Goal: Check status: Check status

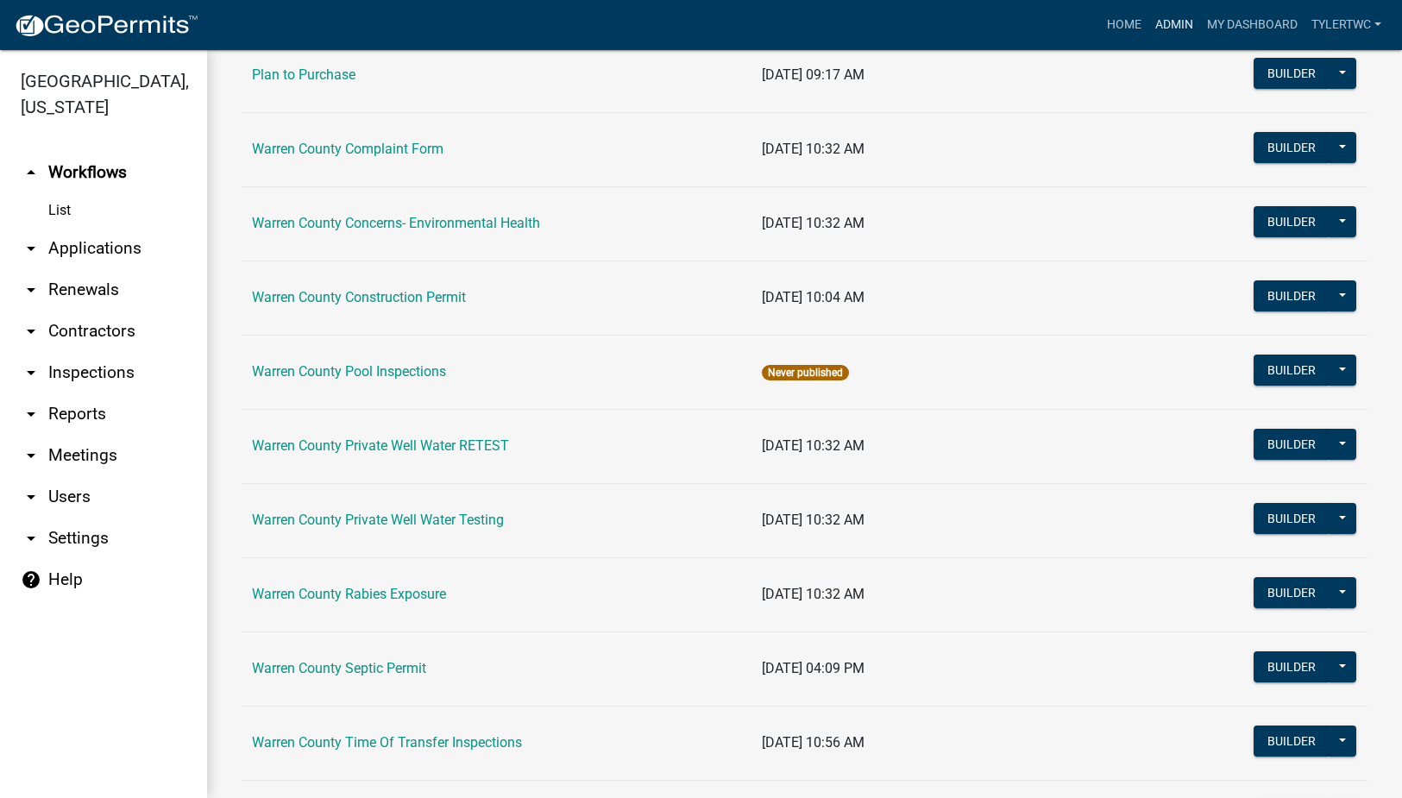
scroll to position [1033, 0]
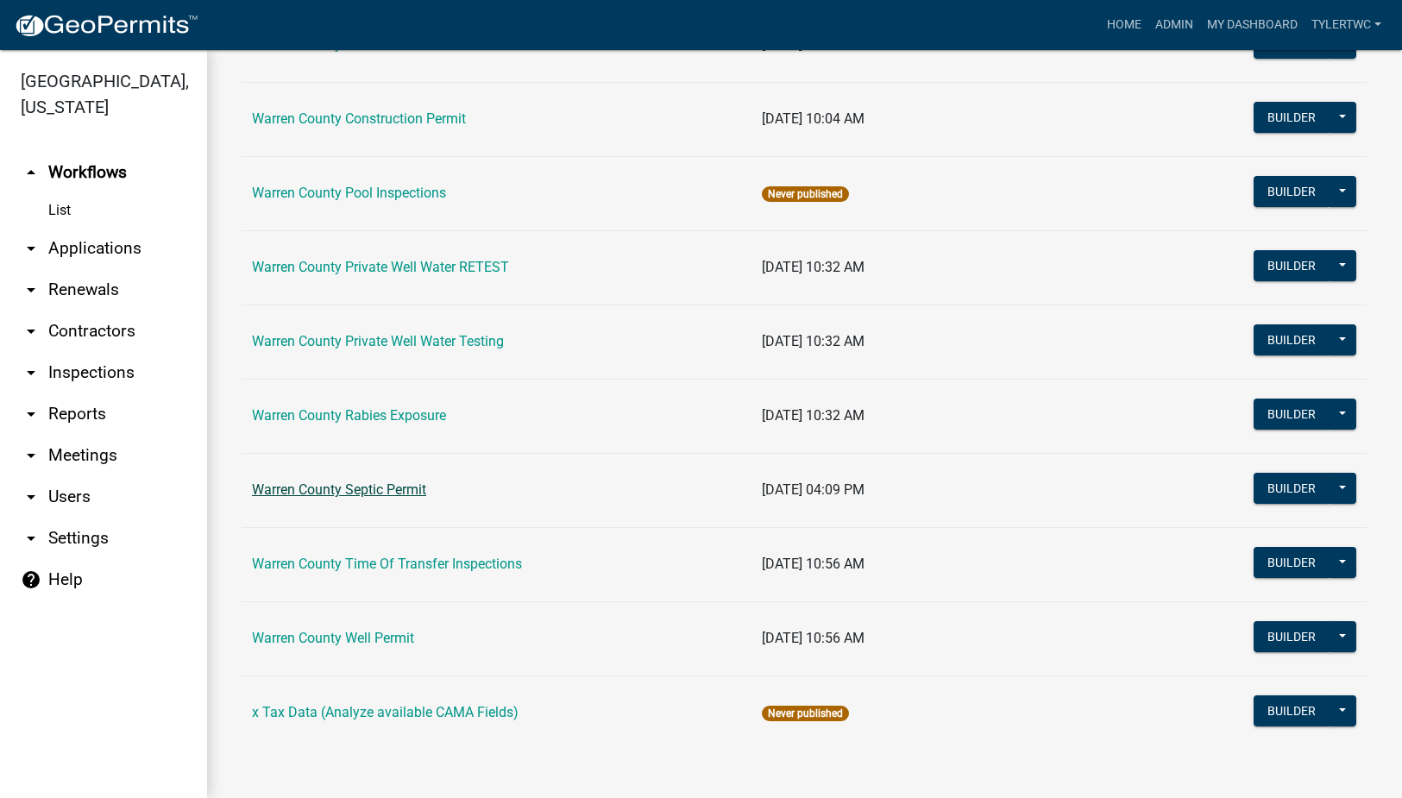
click at [343, 494] on link "Warren County Septic Permit" at bounding box center [339, 490] width 174 height 16
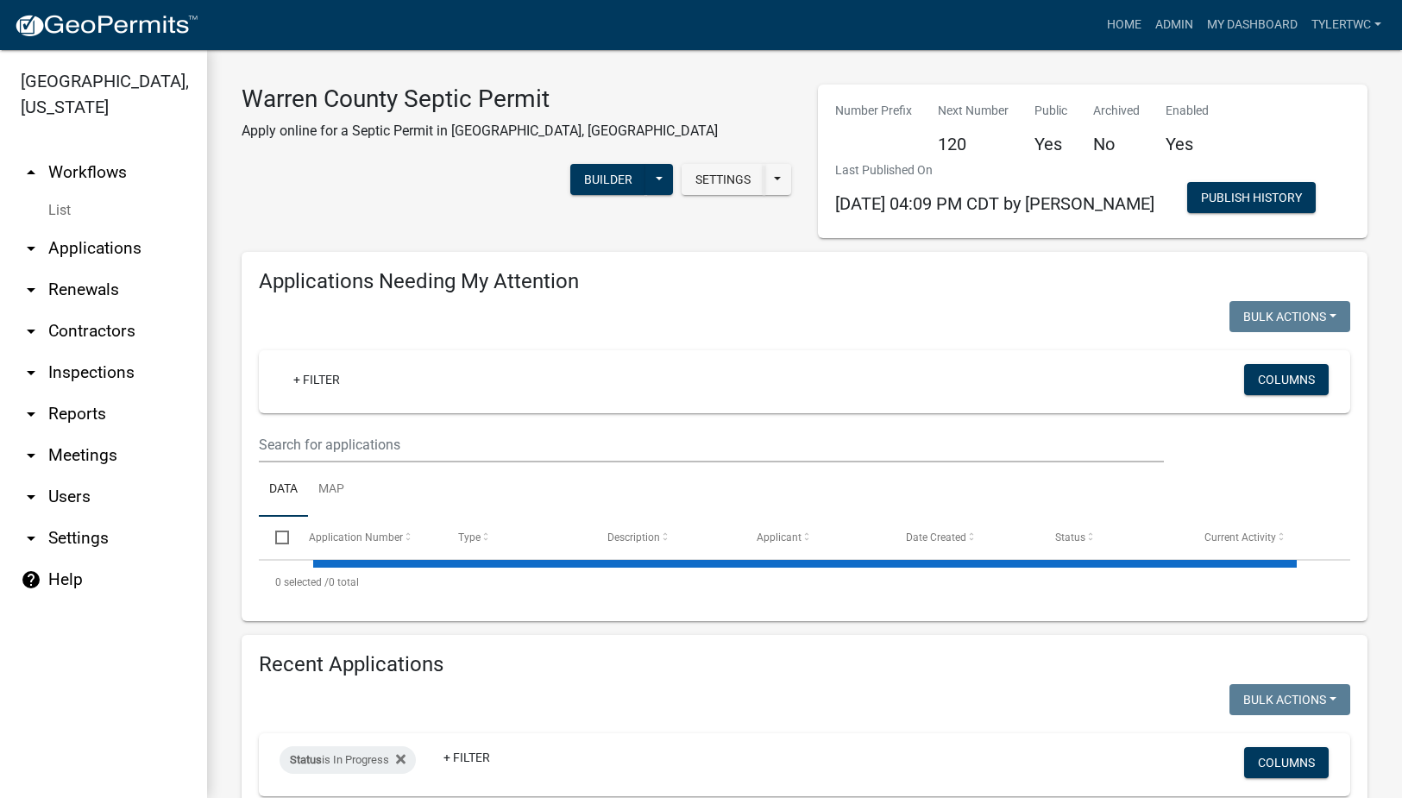
select select "2: 50"
select select "3: 100"
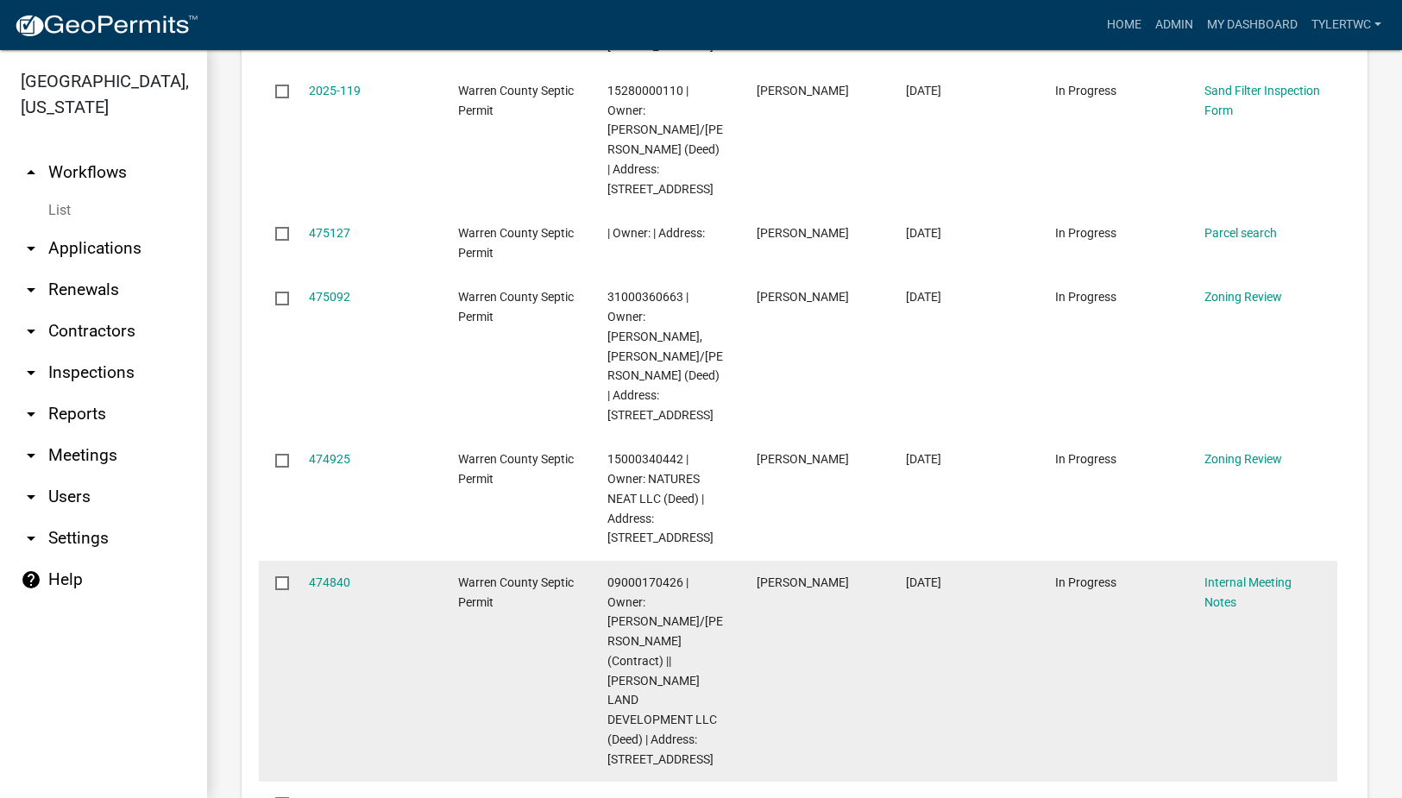
scroll to position [4027, 0]
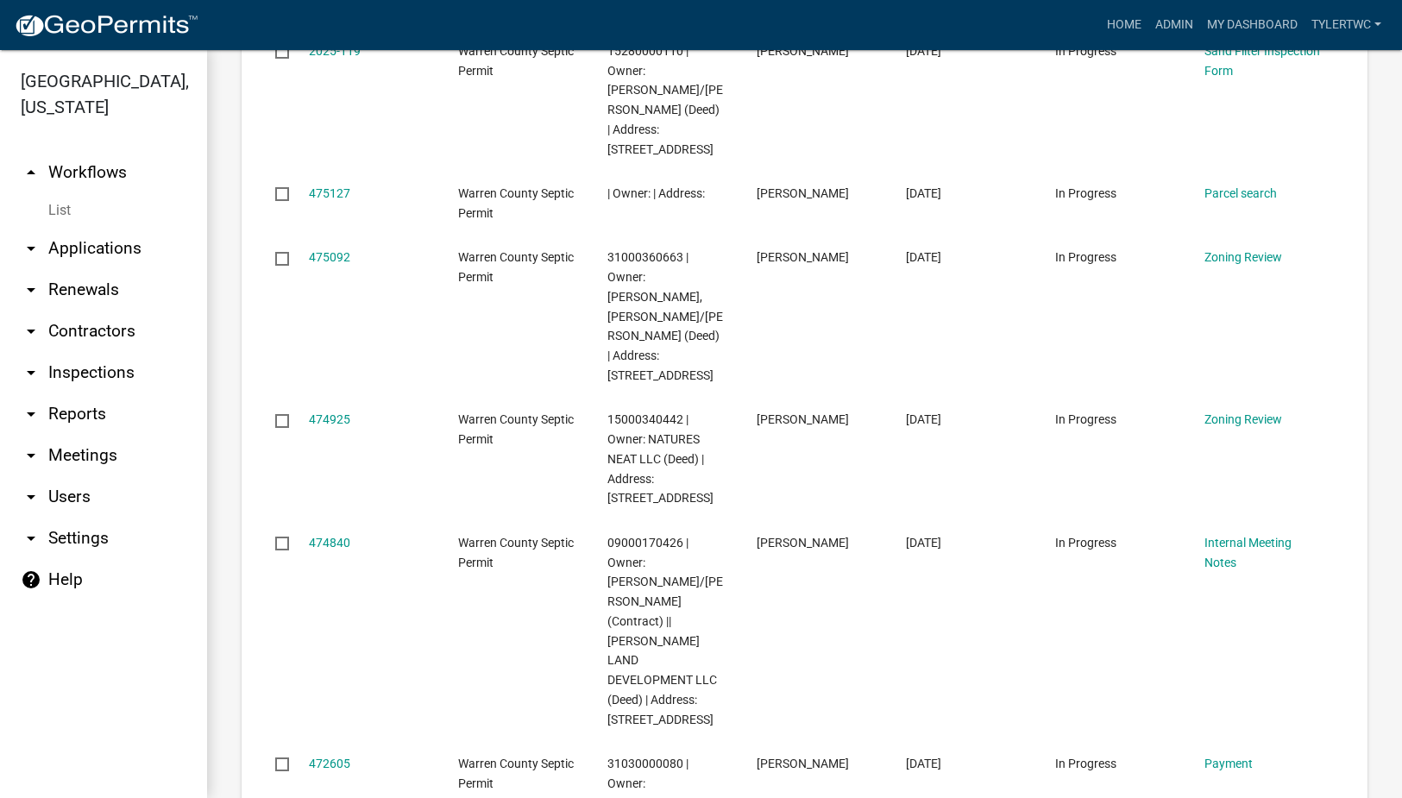
drag, startPoint x: 1373, startPoint y: 275, endPoint x: 1353, endPoint y: 265, distance: 22.4
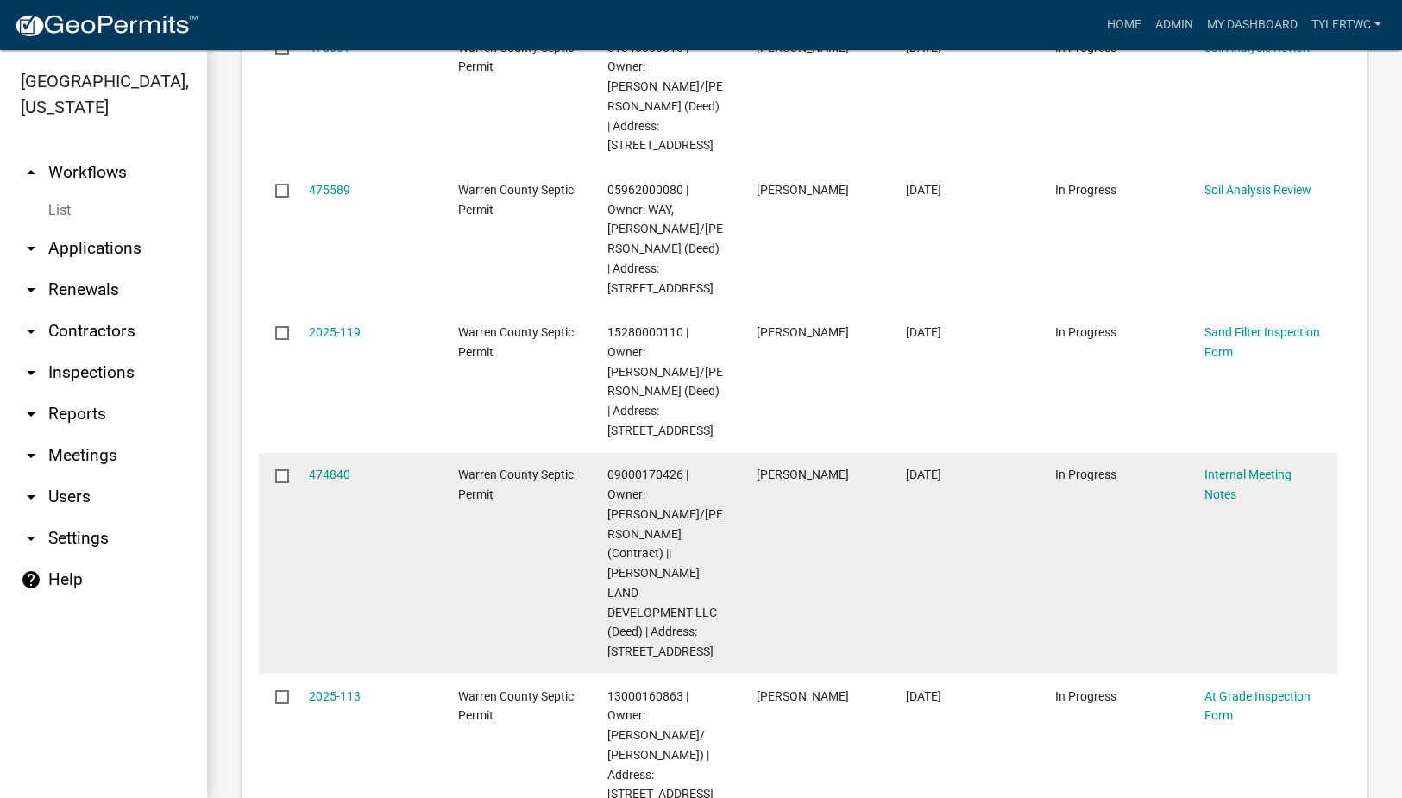
scroll to position [0, 0]
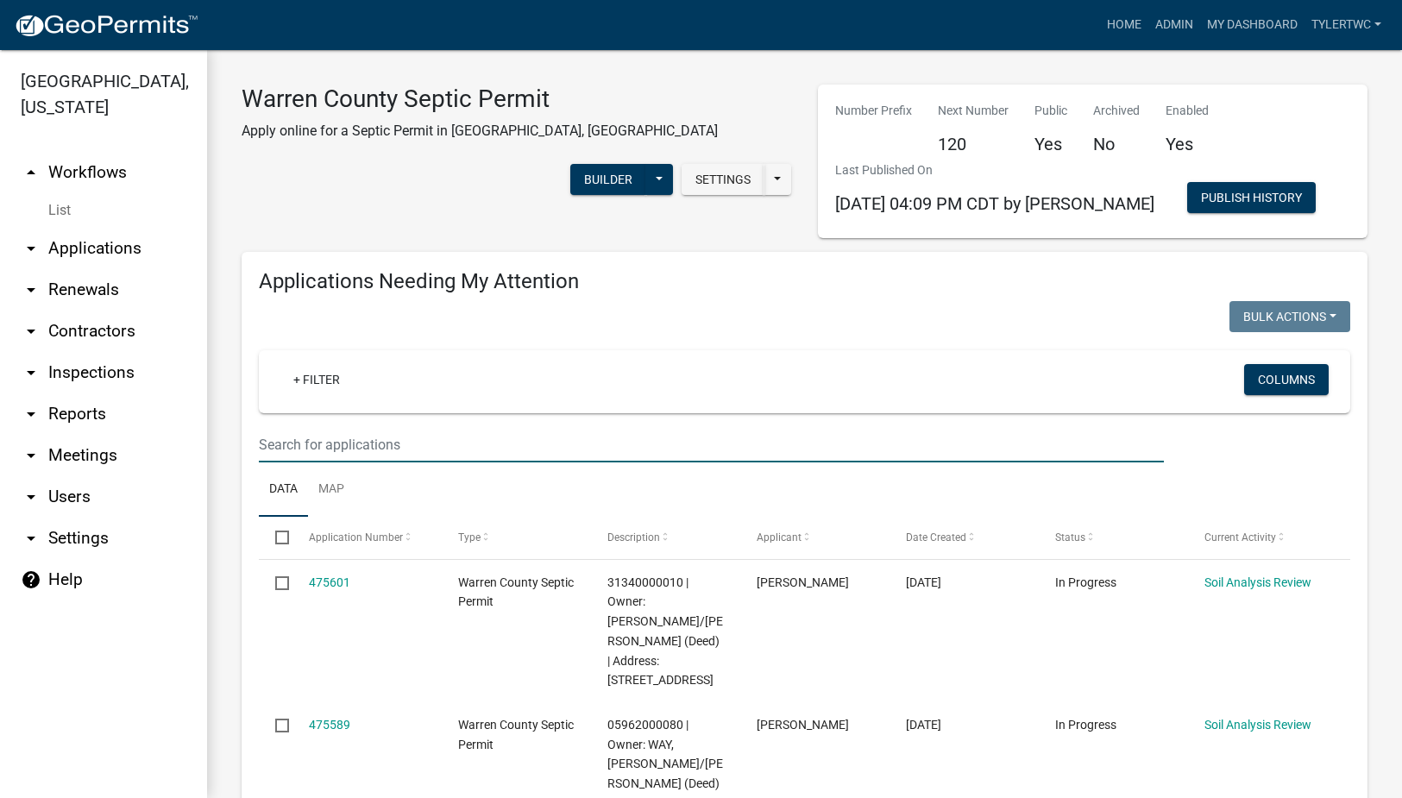
click at [452, 450] on input "text" at bounding box center [711, 444] width 905 height 35
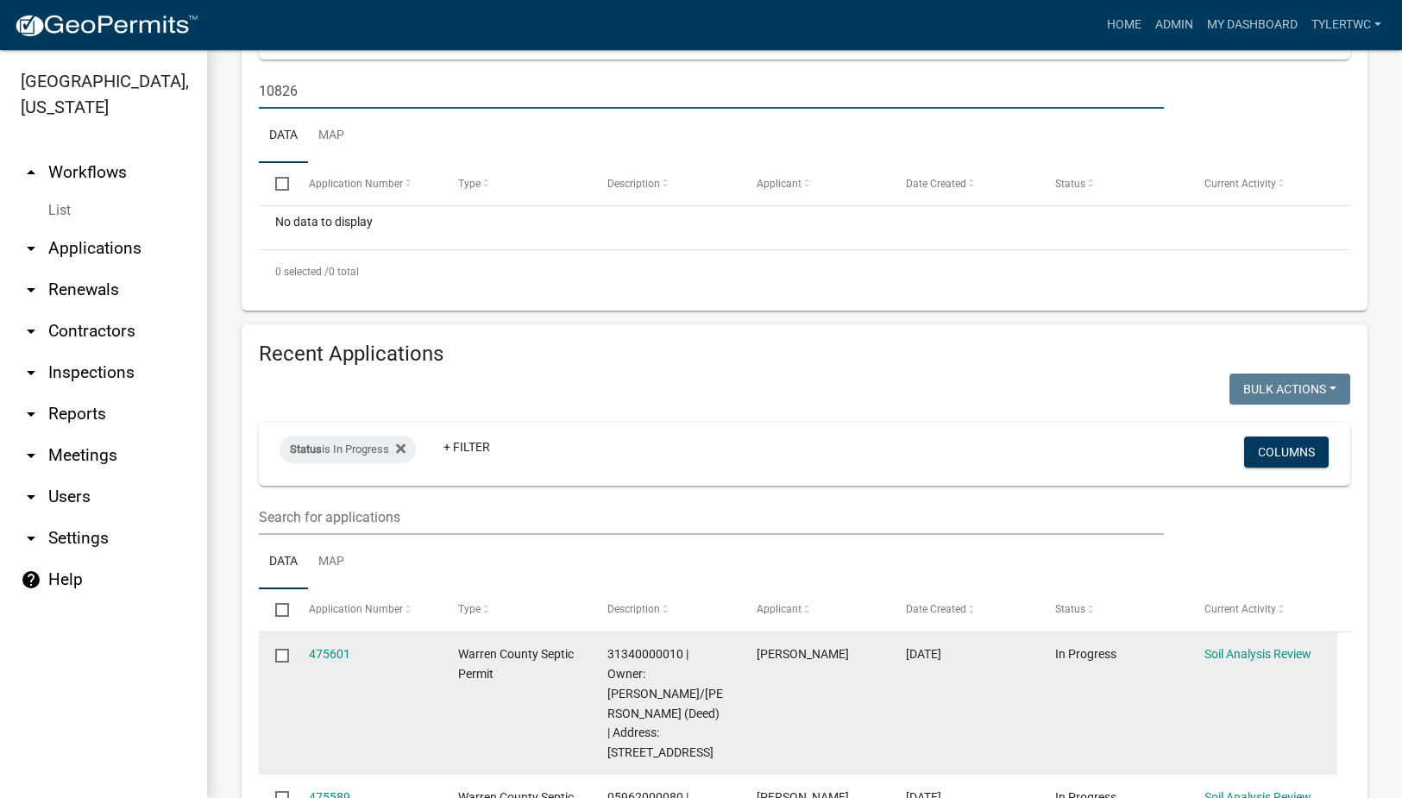
scroll to position [403, 0]
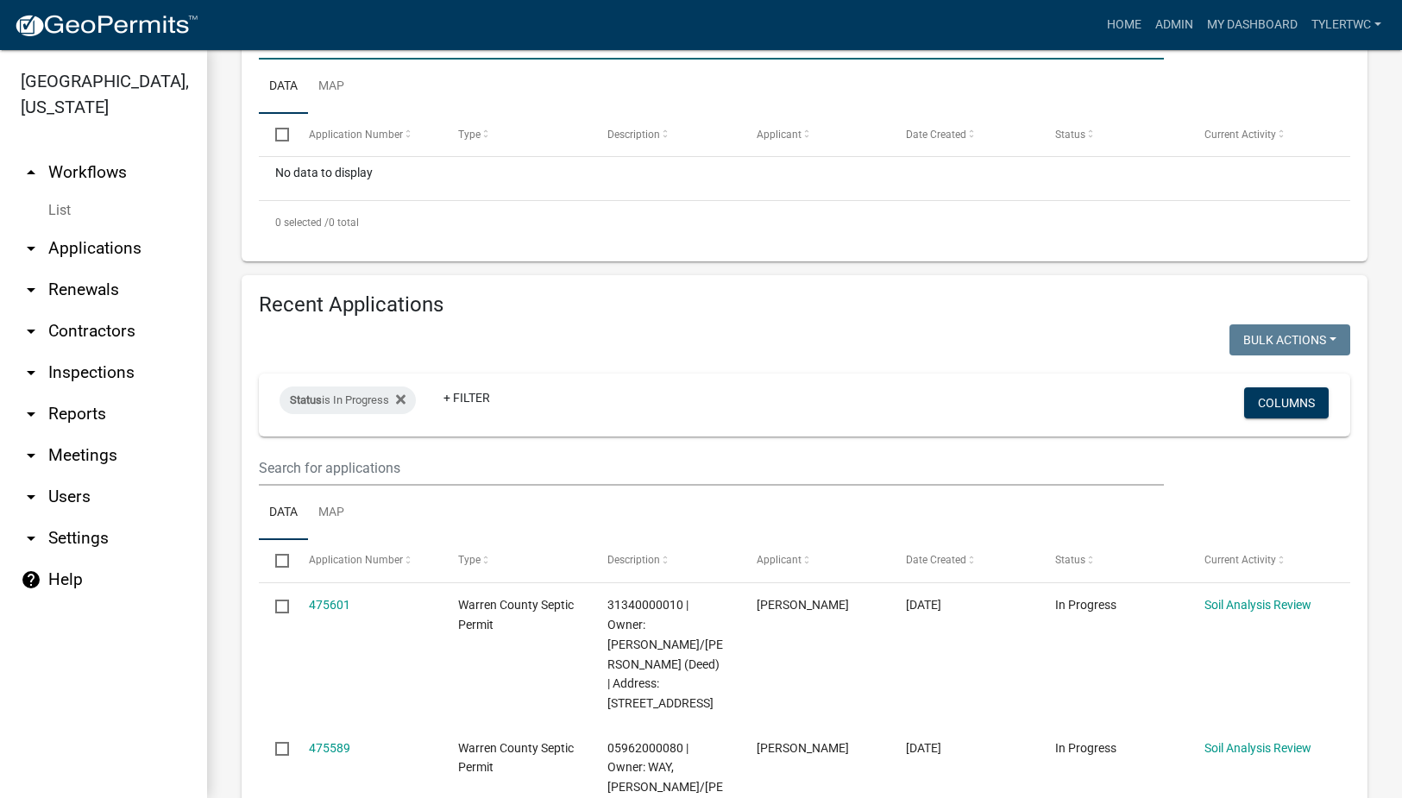
type input "10826"
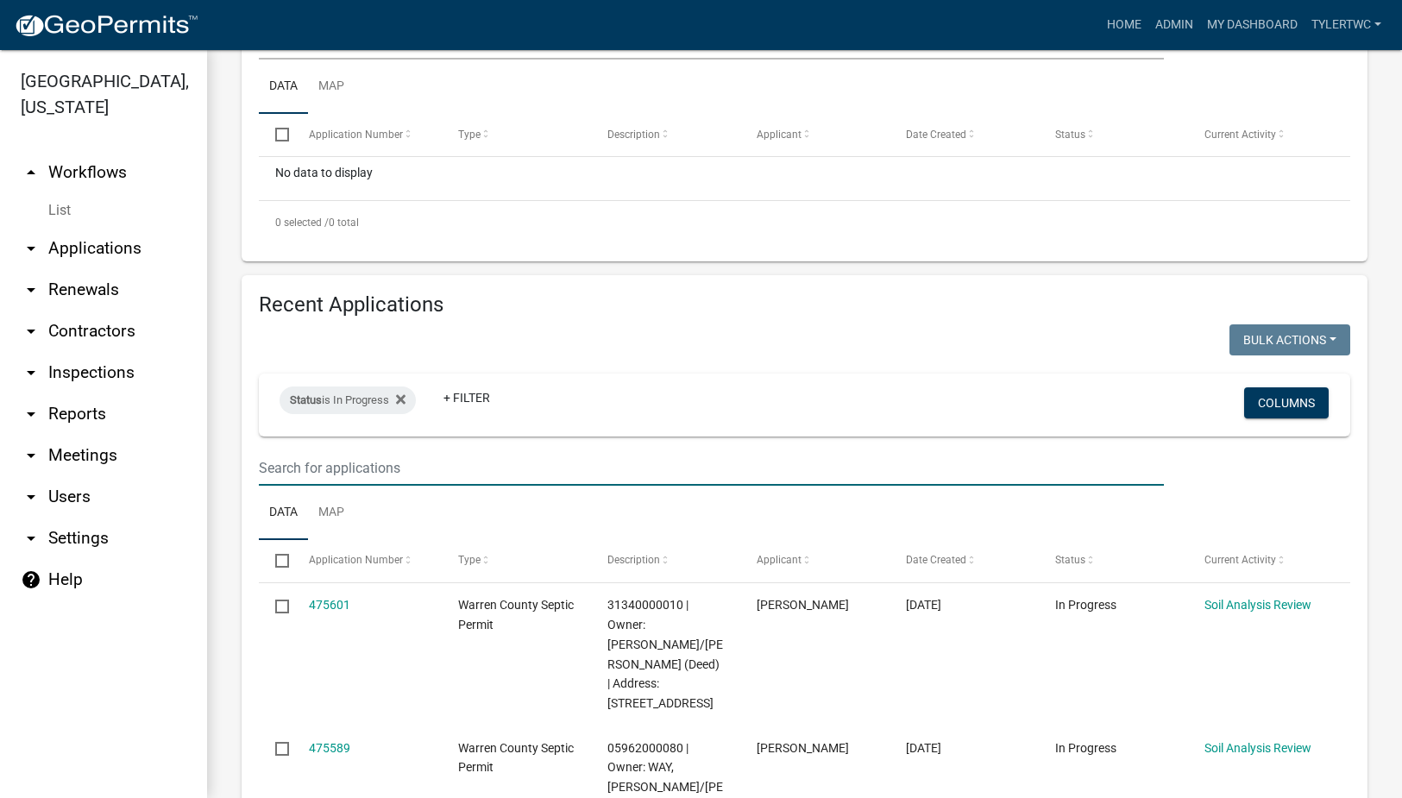
click at [323, 465] on input "text" at bounding box center [711, 467] width 905 height 35
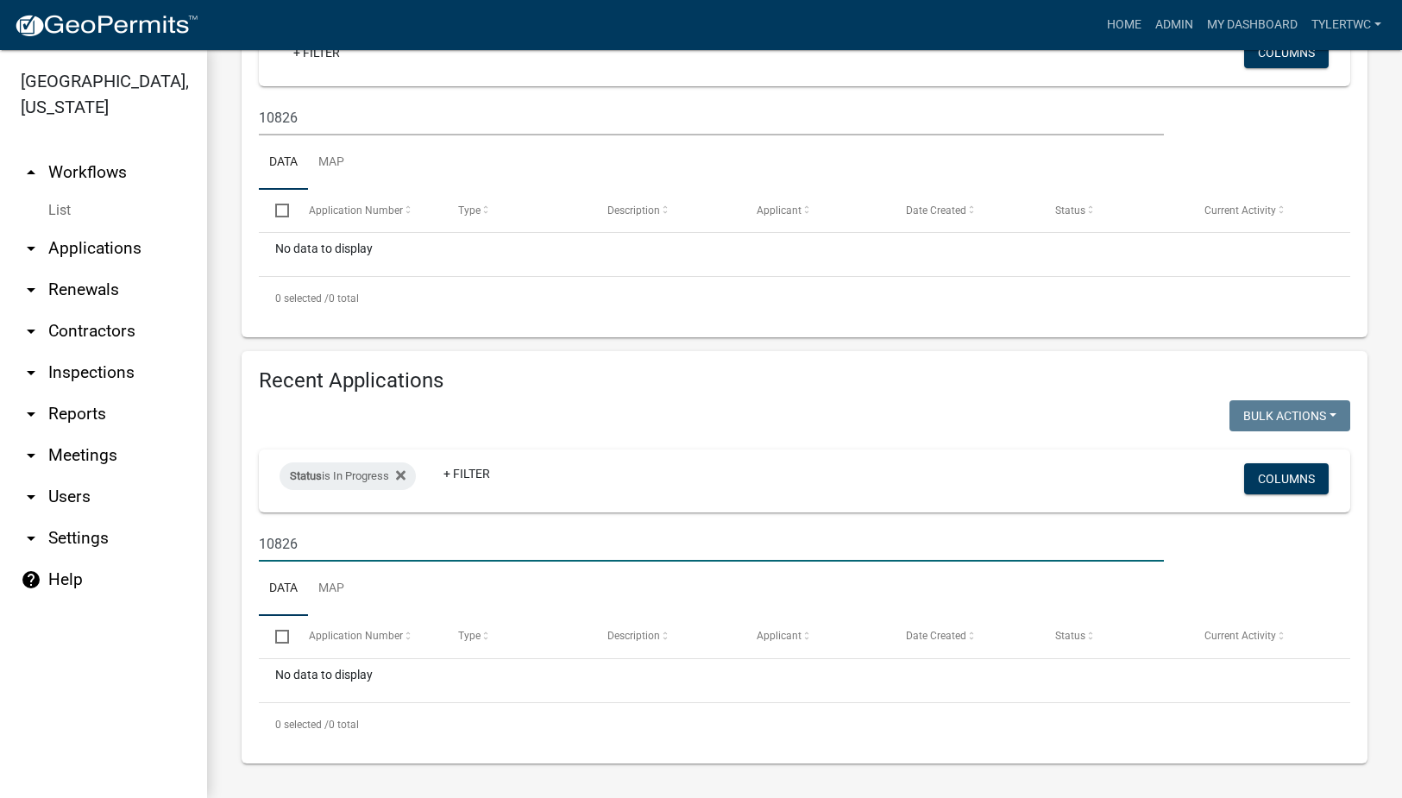
type input "10826"
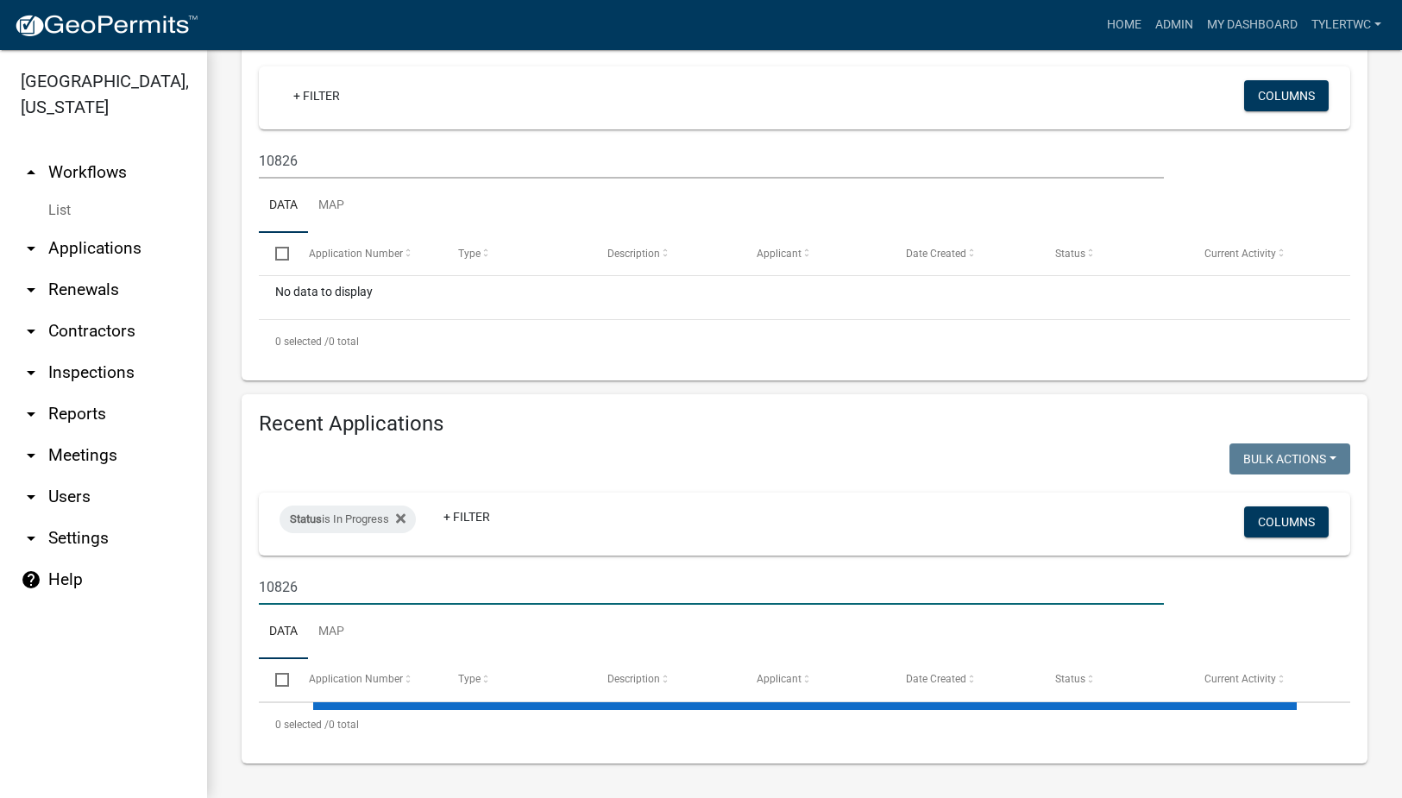
scroll to position [327, 0]
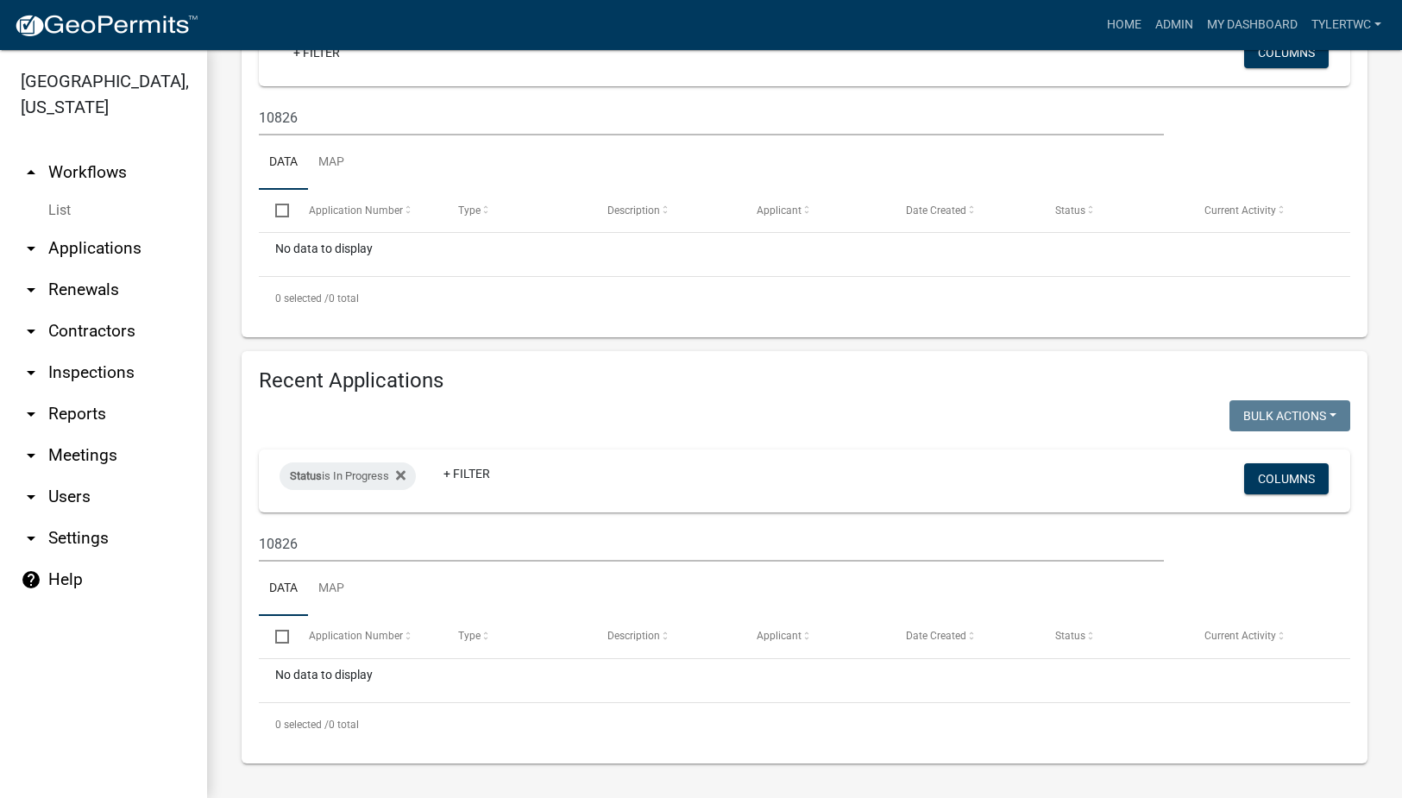
drag, startPoint x: 82, startPoint y: 216, endPoint x: 106, endPoint y: 227, distance: 26.6
click at [82, 228] on link "arrow_drop_down Applications" at bounding box center [103, 248] width 207 height 41
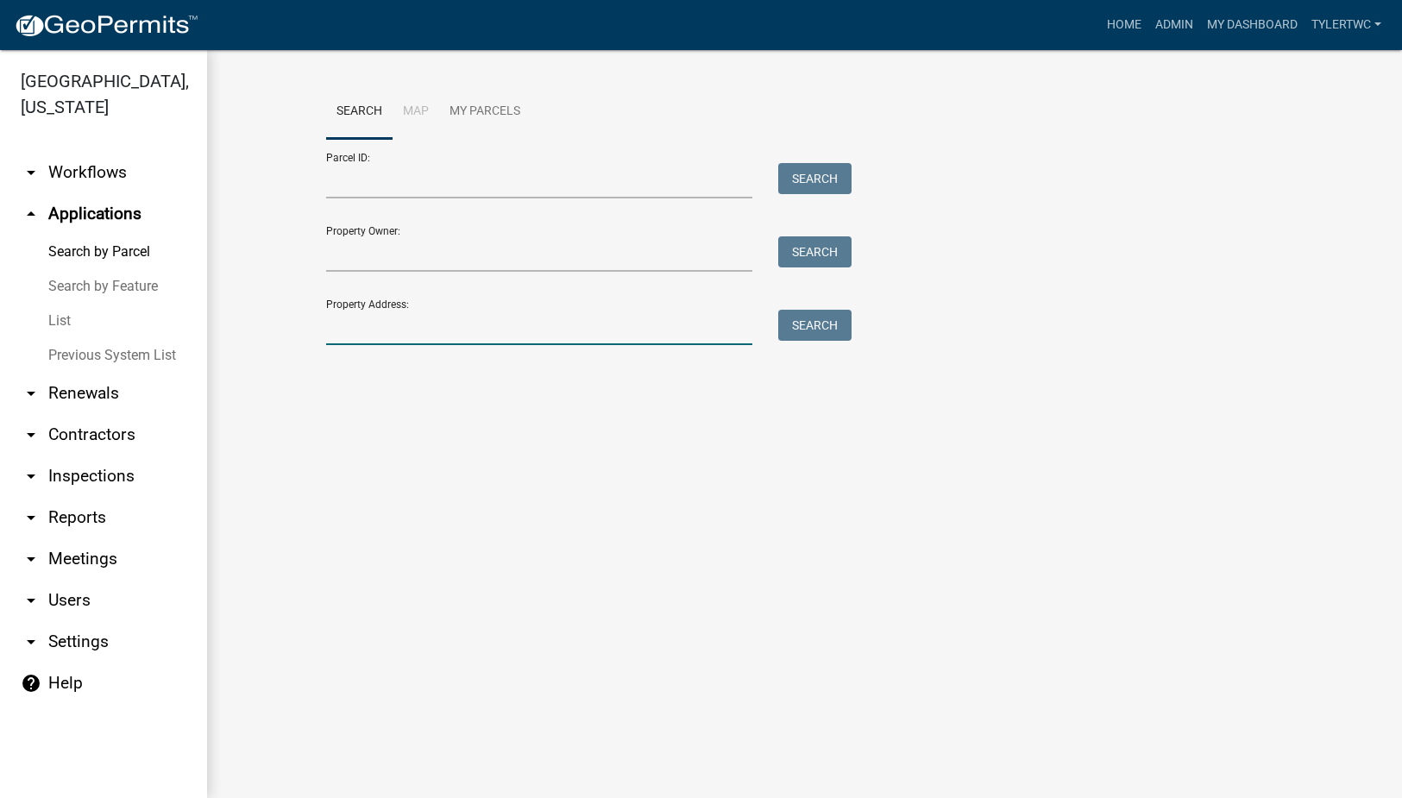
drag, startPoint x: 381, startPoint y: 320, endPoint x: 412, endPoint y: 319, distance: 31.1
click at [381, 320] on input "Property Address:" at bounding box center [539, 327] width 427 height 35
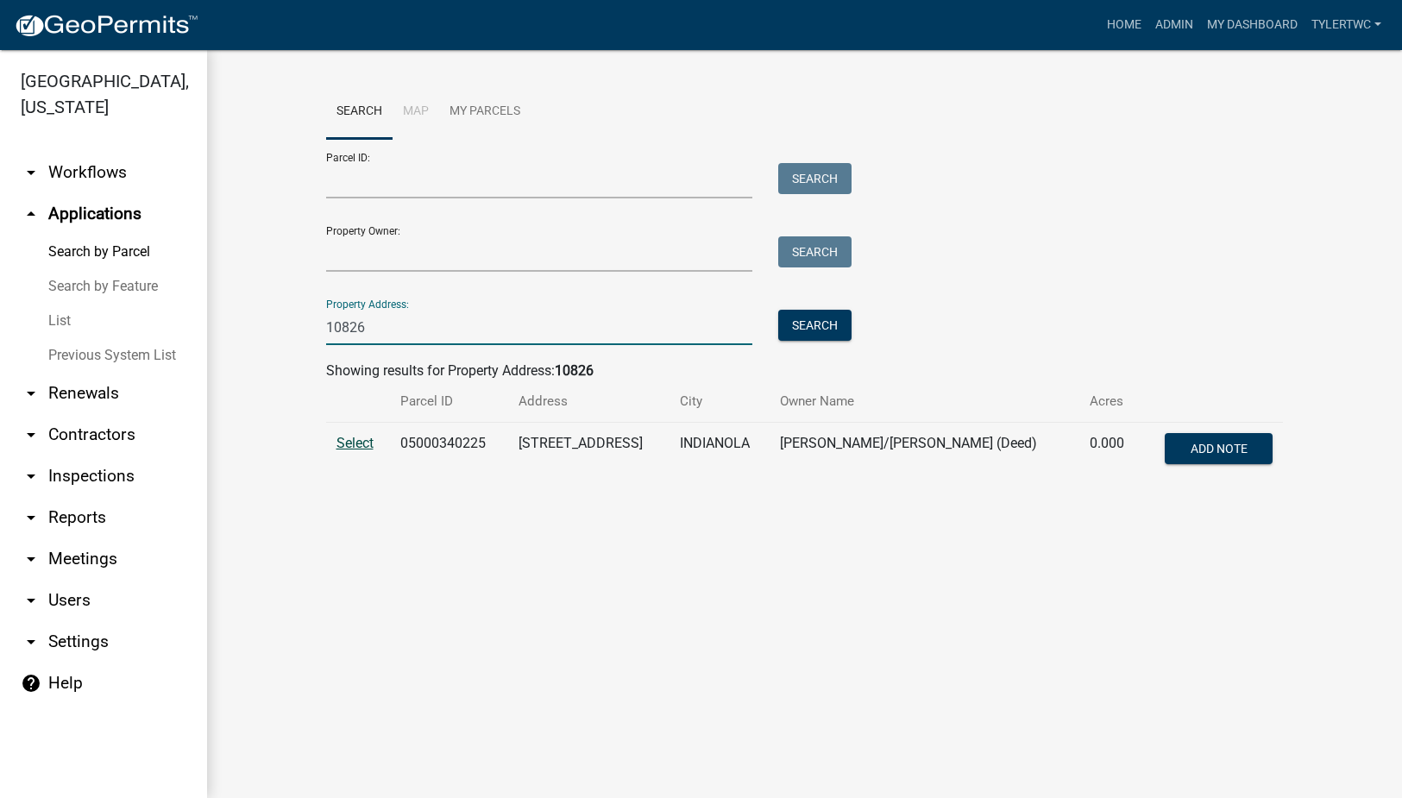
type input "10826"
click at [356, 450] on span "Select" at bounding box center [355, 443] width 37 height 16
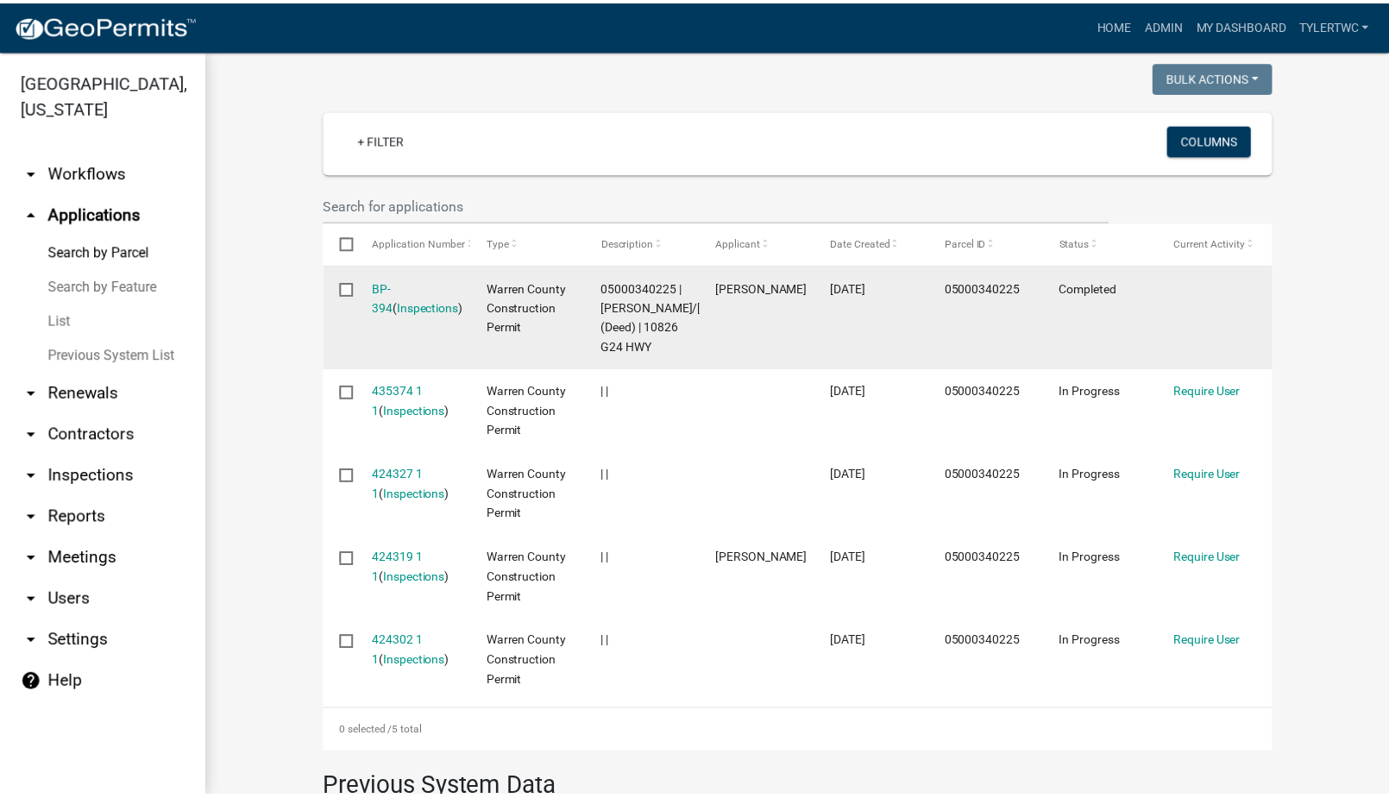
scroll to position [403, 0]
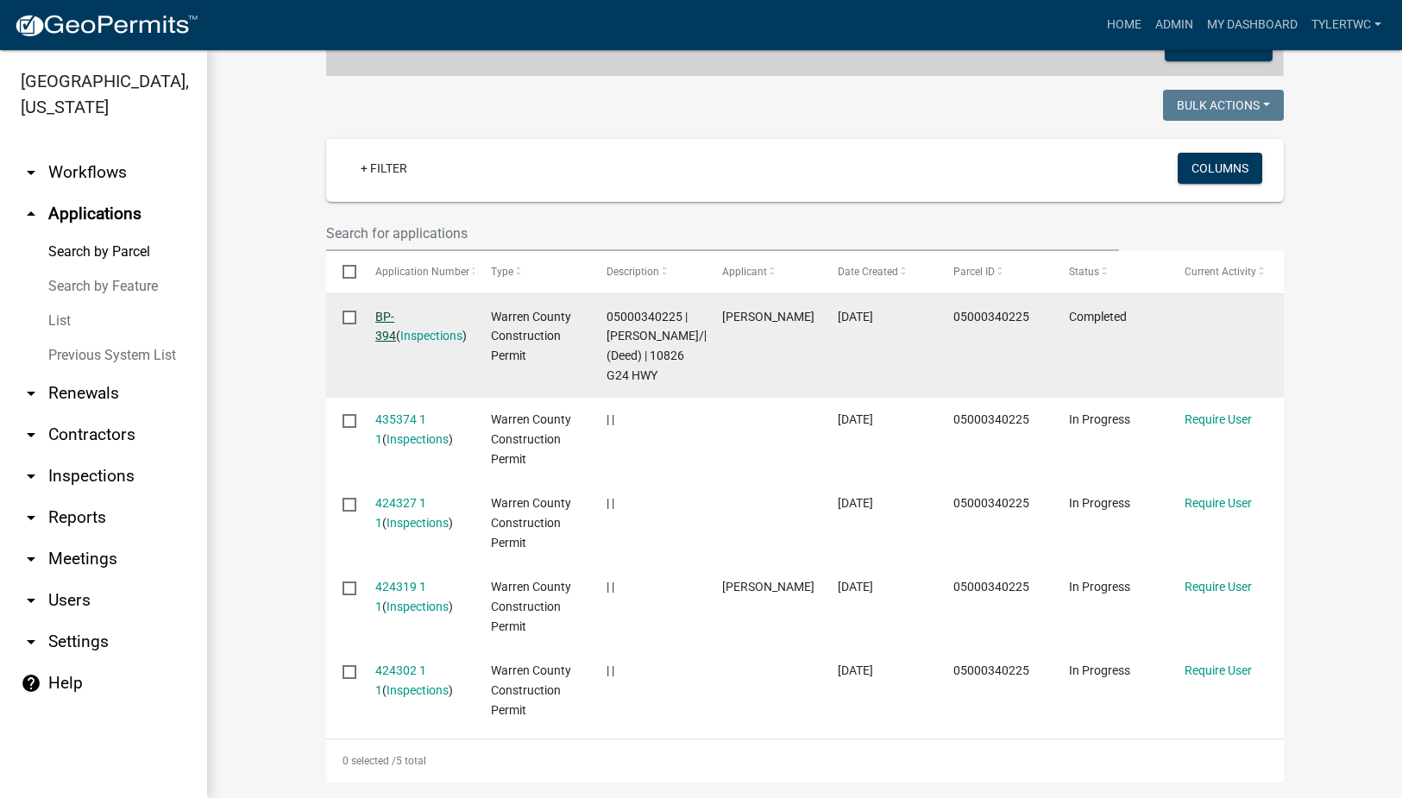
click at [394, 311] on link "BP-394" at bounding box center [385, 327] width 21 height 34
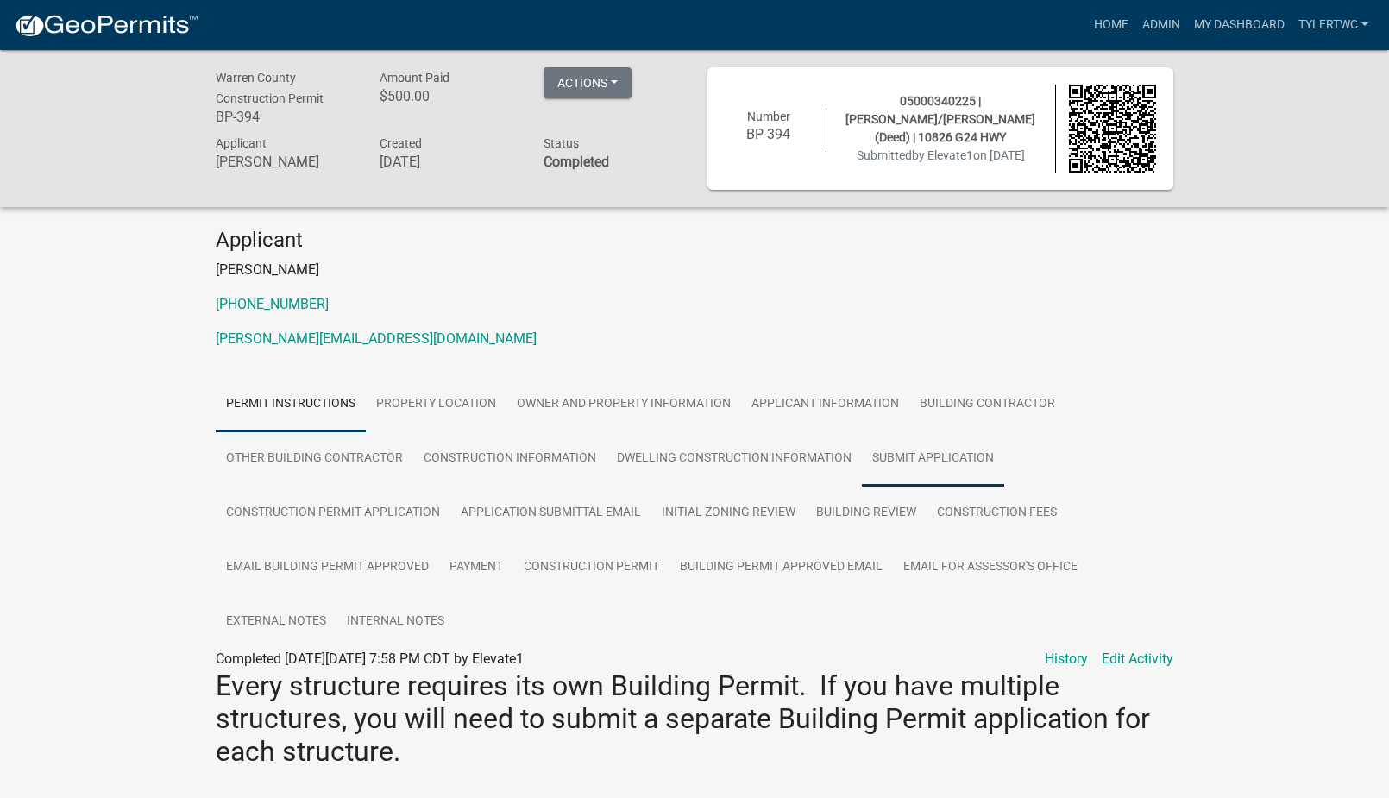
click at [909, 445] on link "Submit Application" at bounding box center [933, 458] width 142 height 55
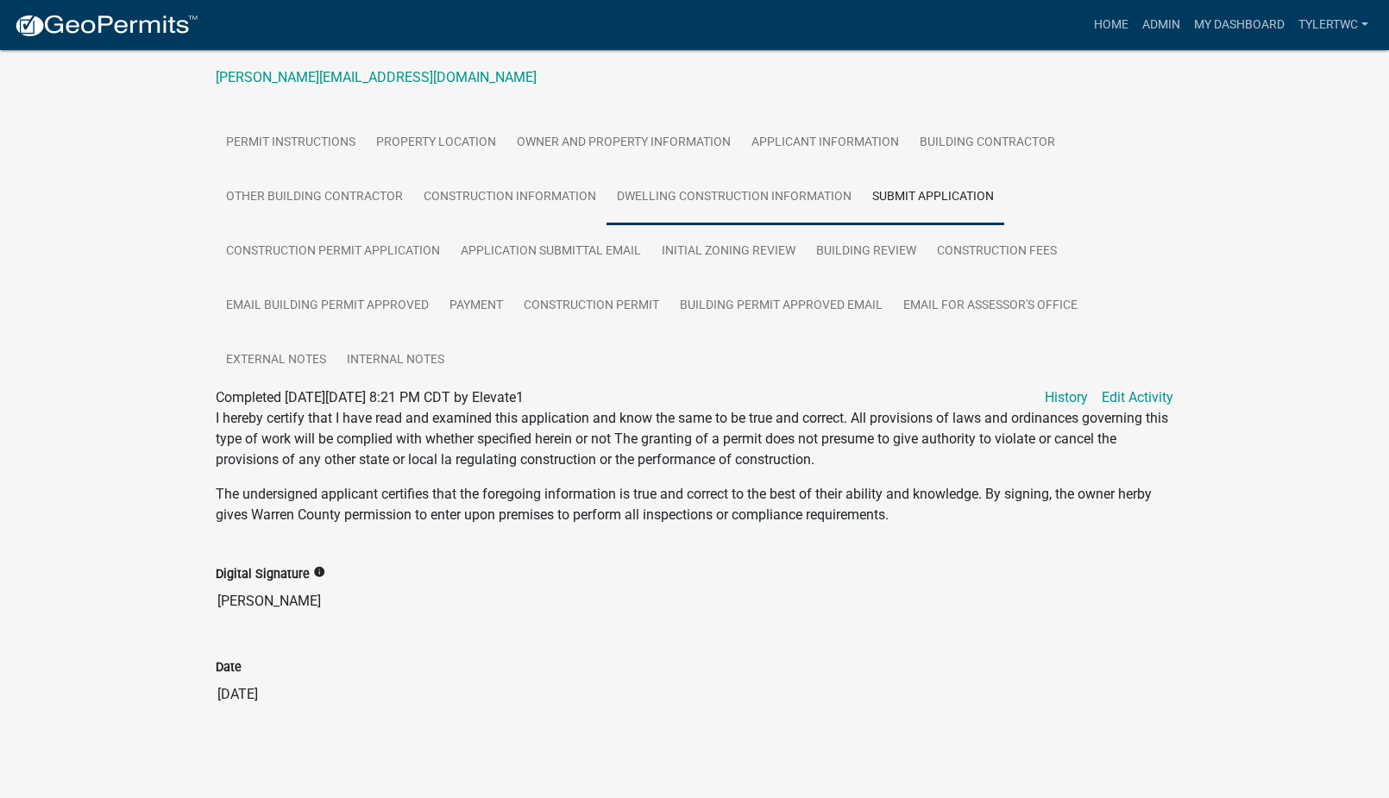
scroll to position [60, 0]
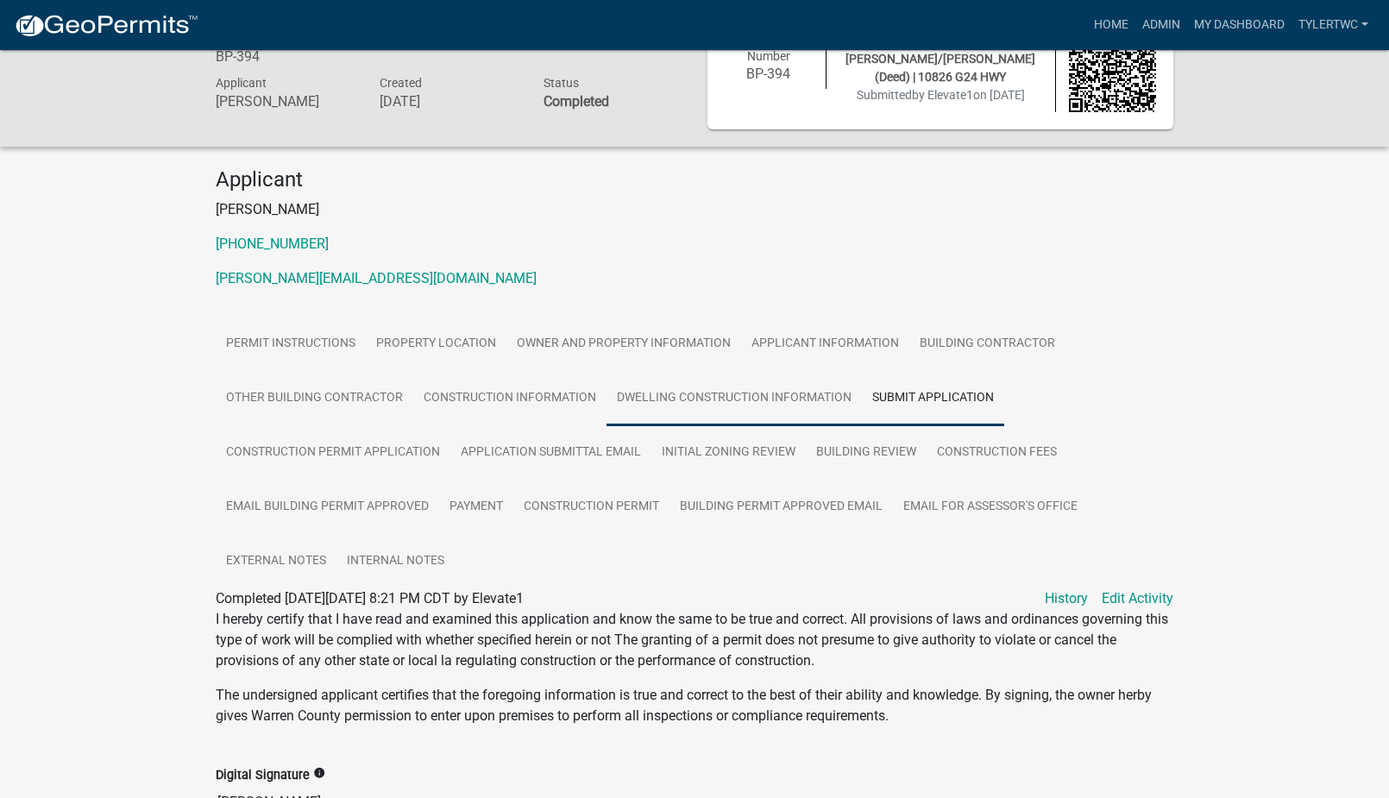
click at [767, 400] on link "Dwelling Construction Information" at bounding box center [734, 398] width 255 height 55
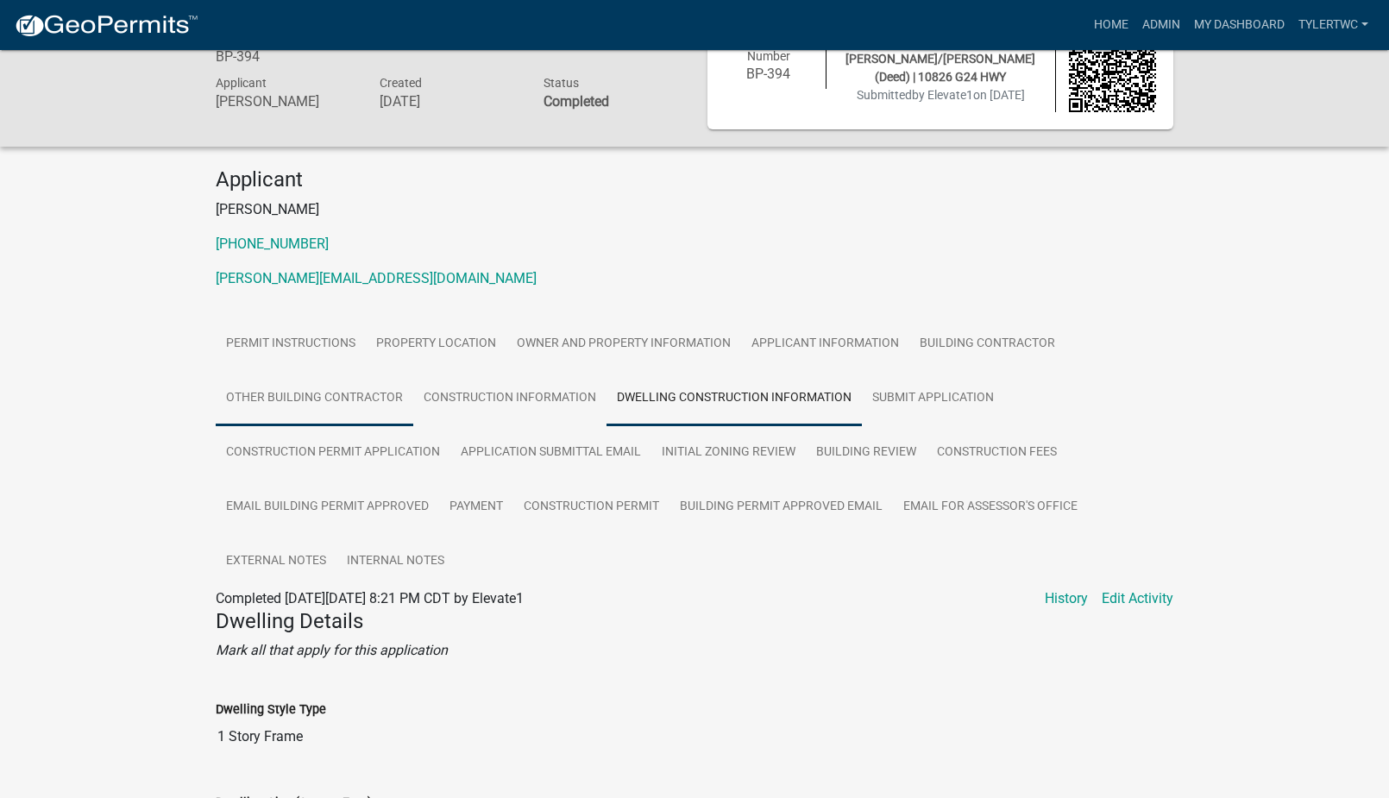
click at [306, 391] on link "Other Building Contractor" at bounding box center [315, 398] width 198 height 55
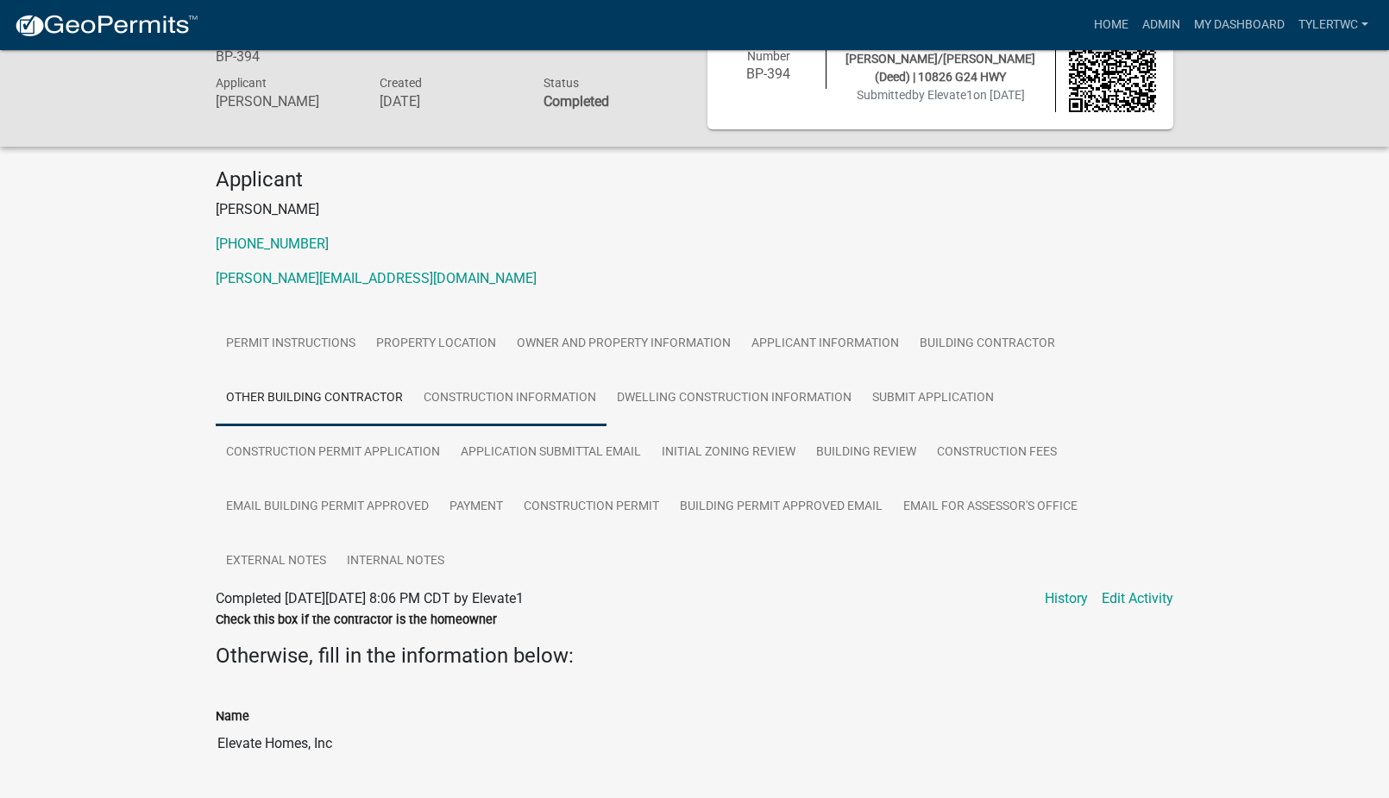
click at [528, 406] on link "Construction Information" at bounding box center [509, 398] width 193 height 55
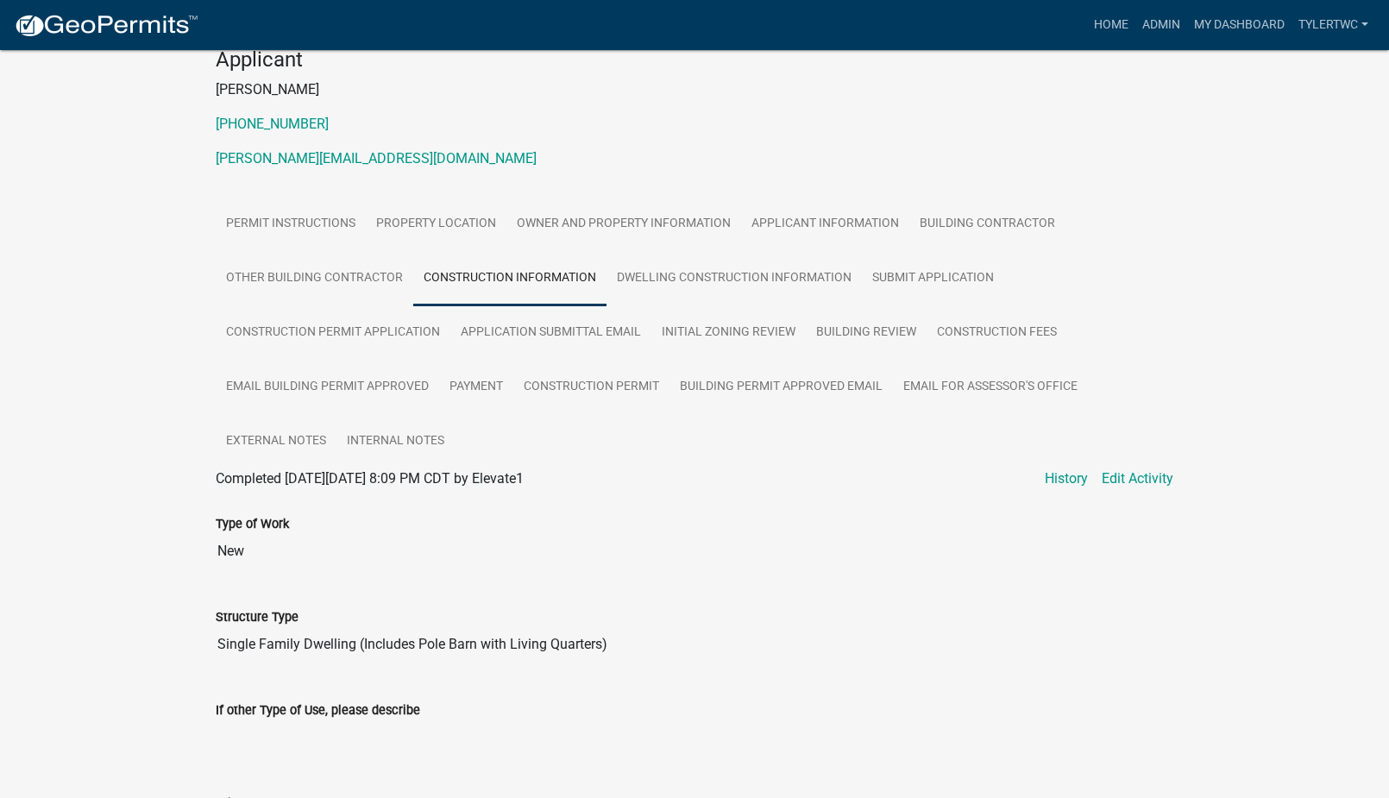
scroll to position [0, 0]
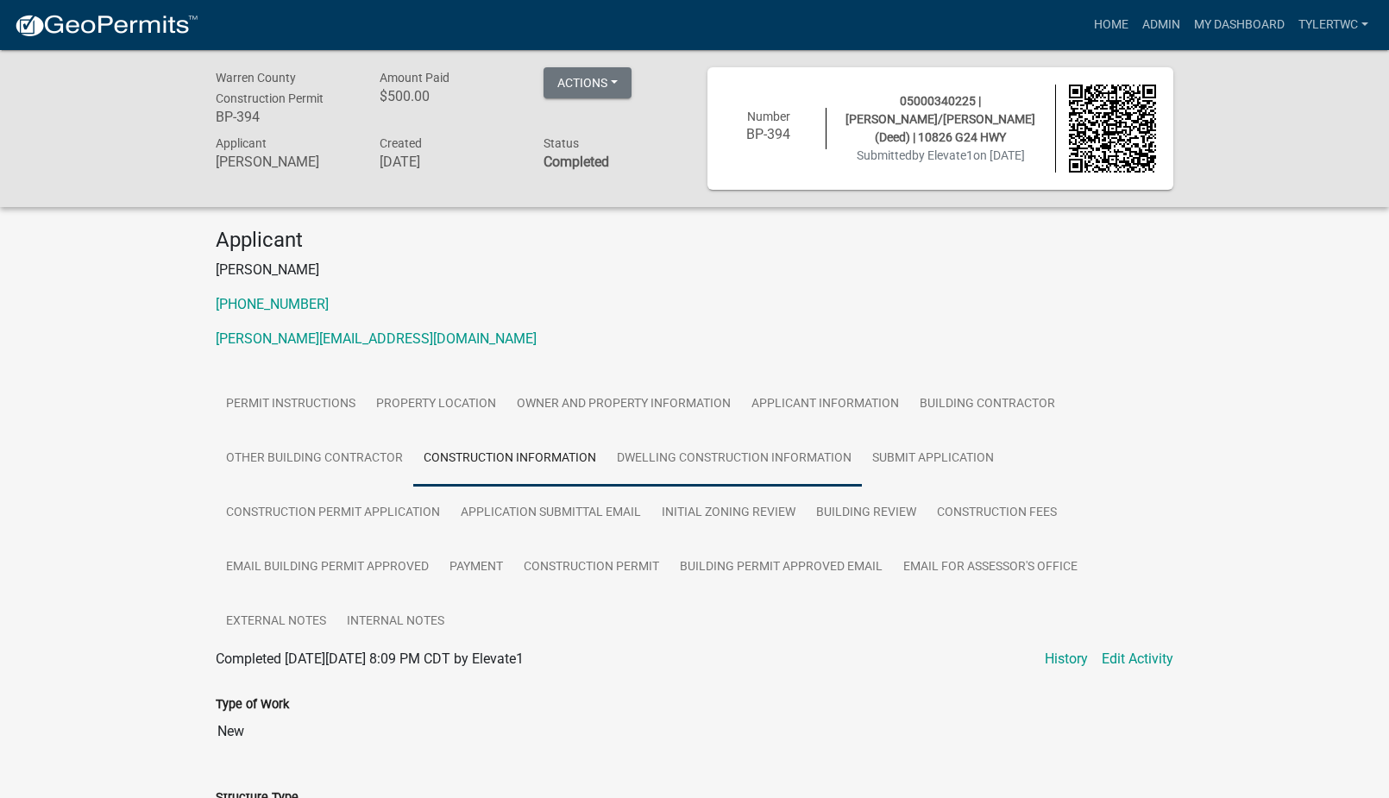
click at [736, 457] on link "Dwelling Construction Information" at bounding box center [734, 458] width 255 height 55
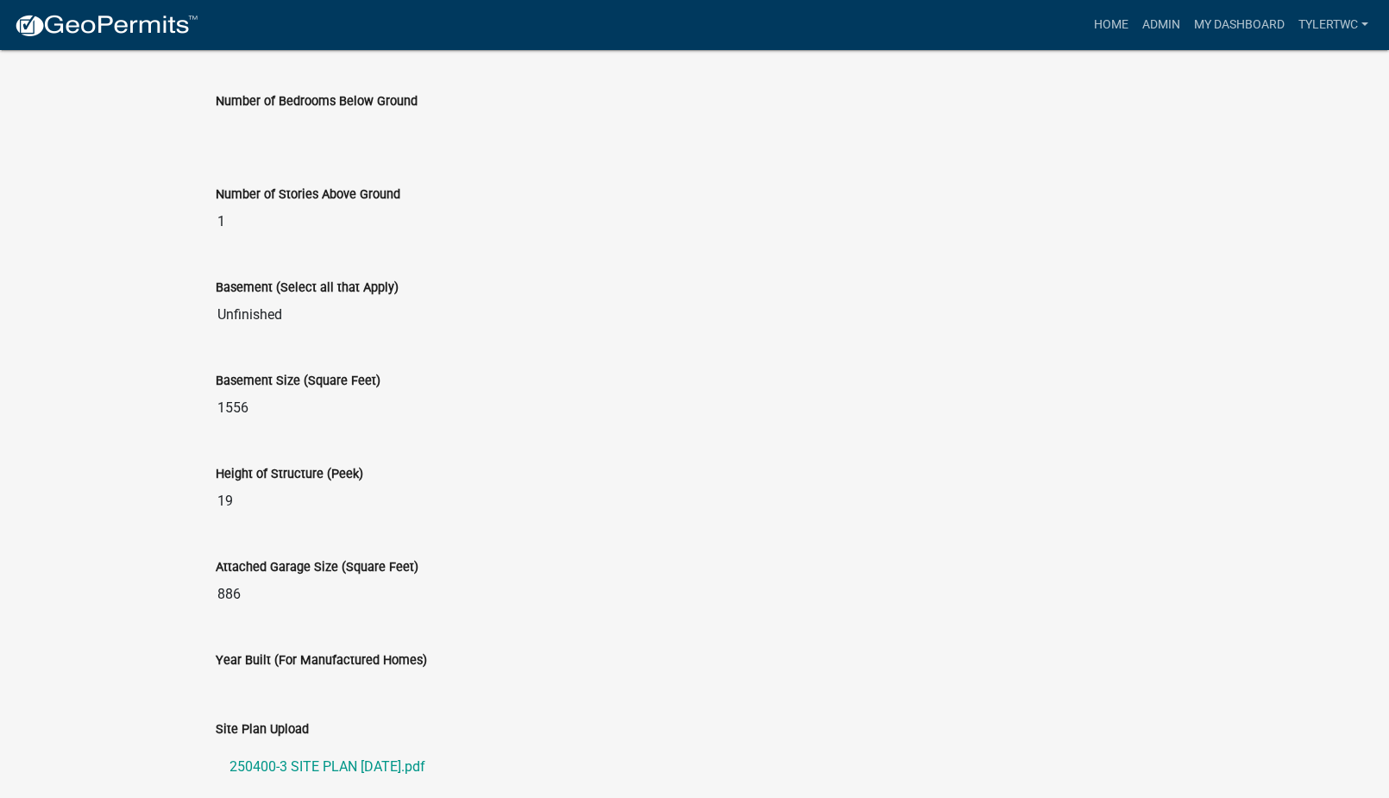
scroll to position [1307, 0]
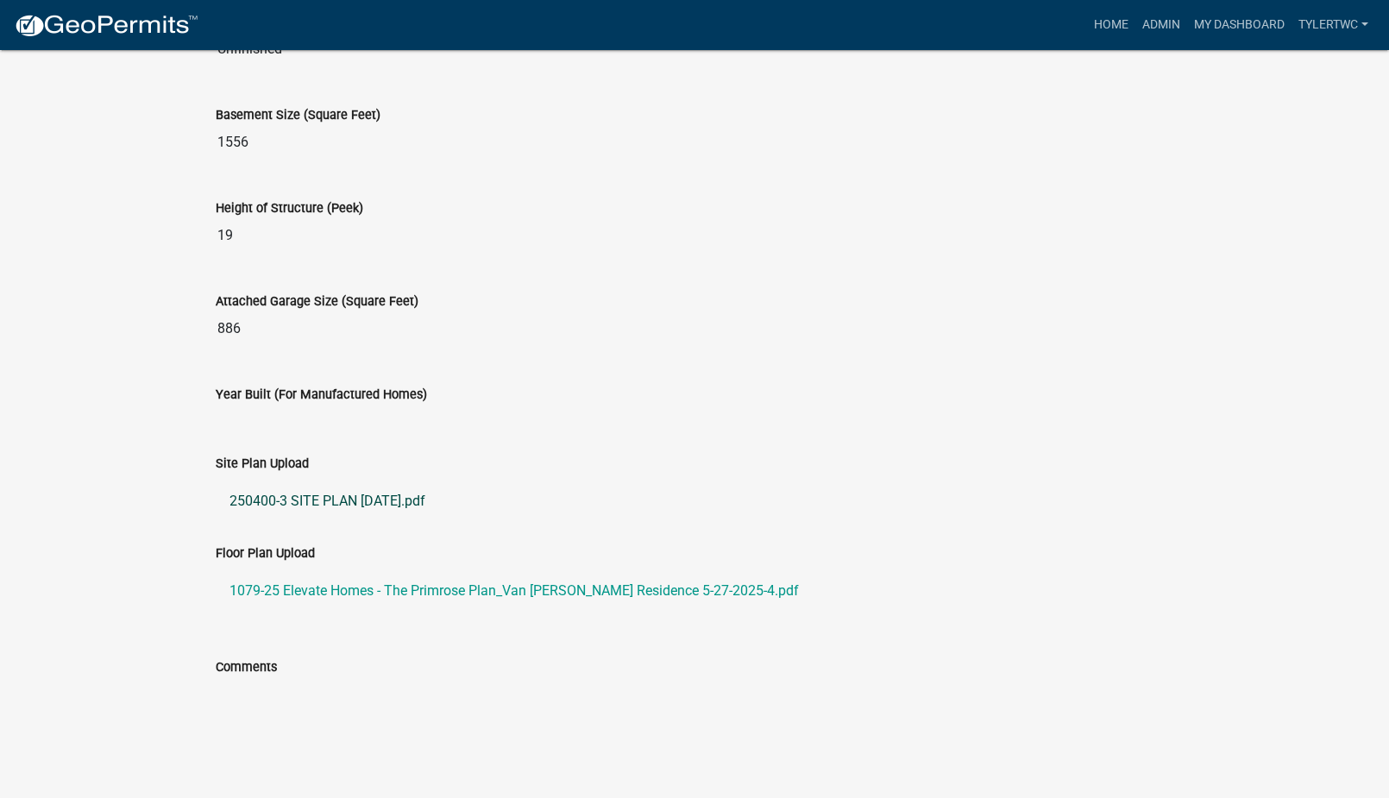
click at [318, 496] on link "250400-3 SITE PLAN [DATE].pdf" at bounding box center [695, 501] width 958 height 41
click at [282, 589] on link "1079-25 Elevate Homes - The Primrose Plan_Van [PERSON_NAME] Residence 5-27-2025…" at bounding box center [695, 590] width 958 height 41
click at [1136, 20] on link "Admin" at bounding box center [1162, 25] width 52 height 33
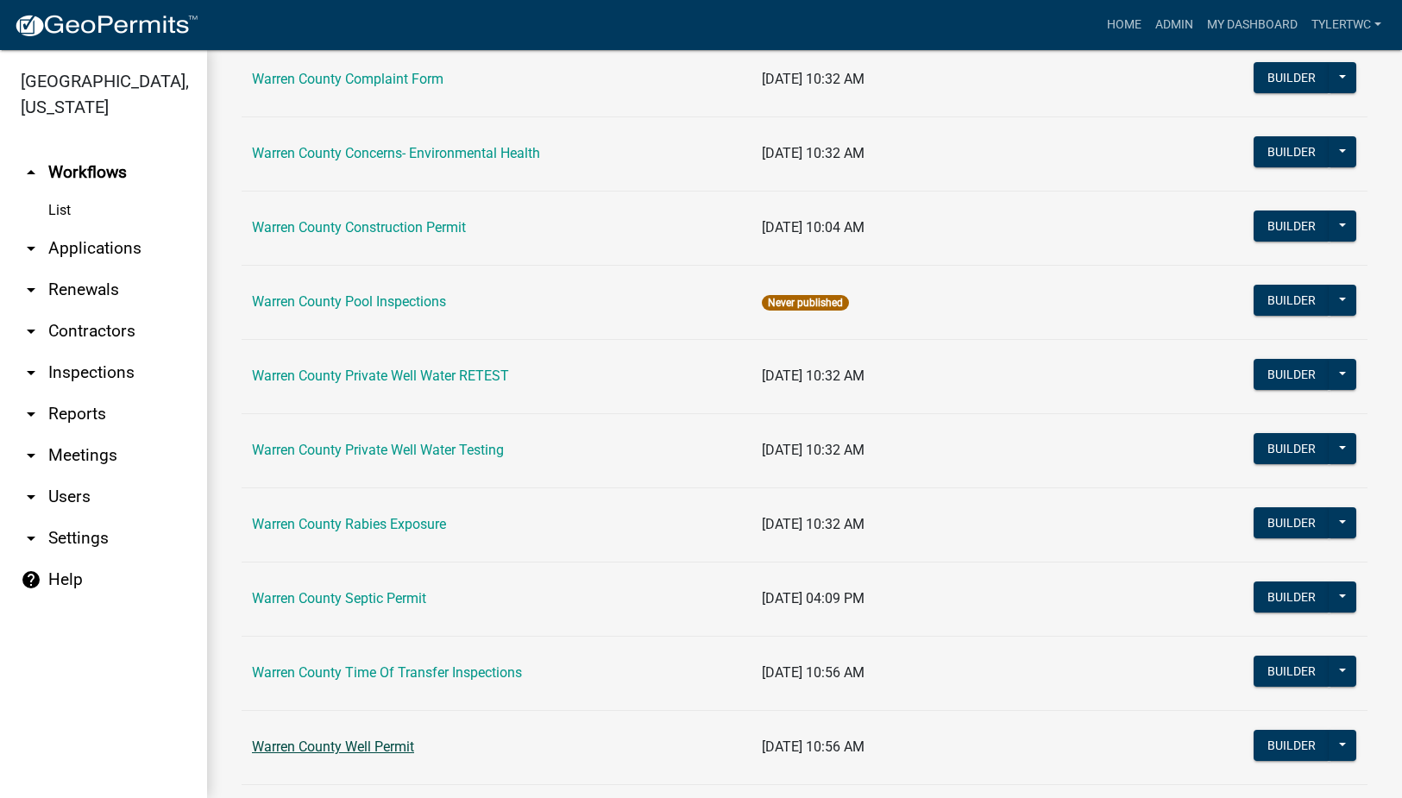
scroll to position [1007, 0]
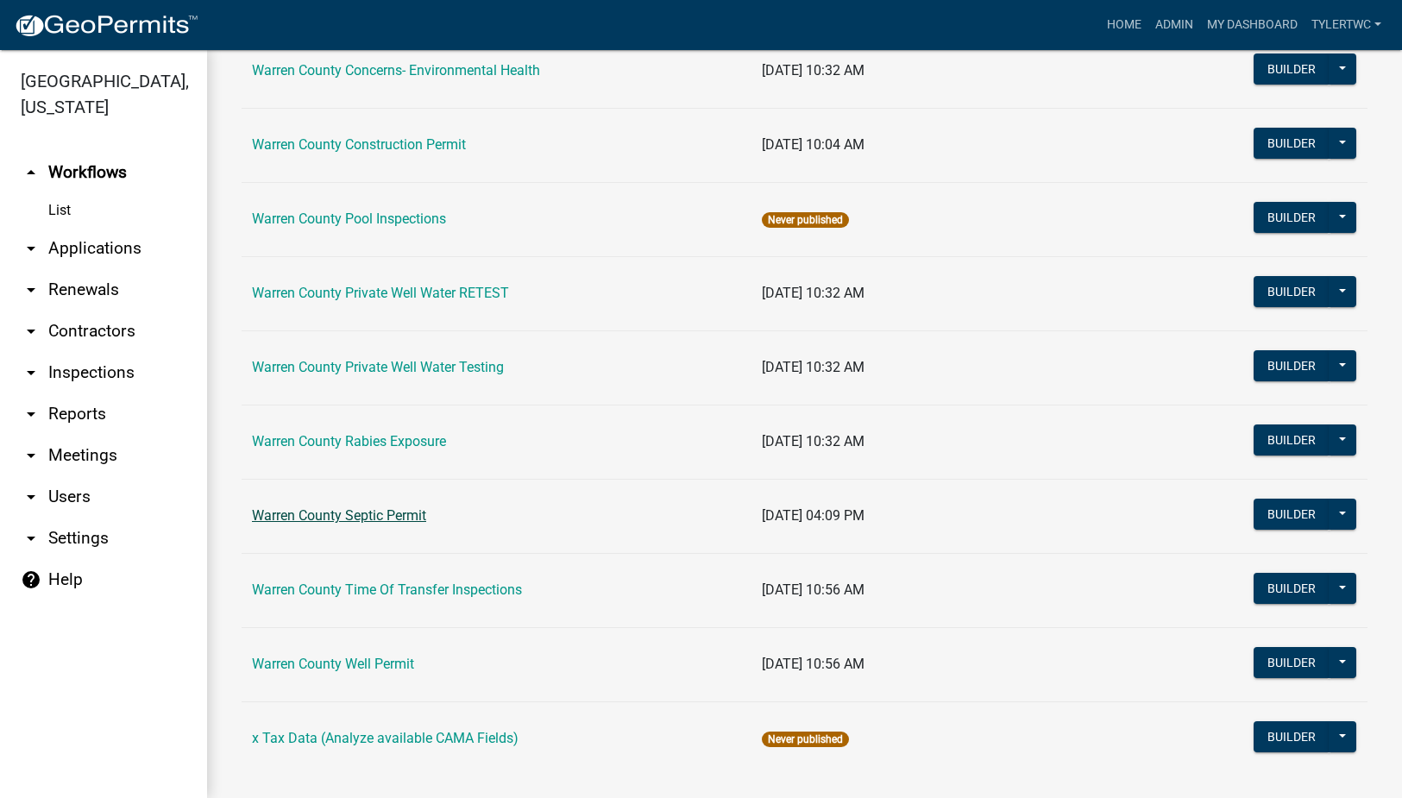
click at [362, 515] on link "Warren County Septic Permit" at bounding box center [339, 515] width 174 height 16
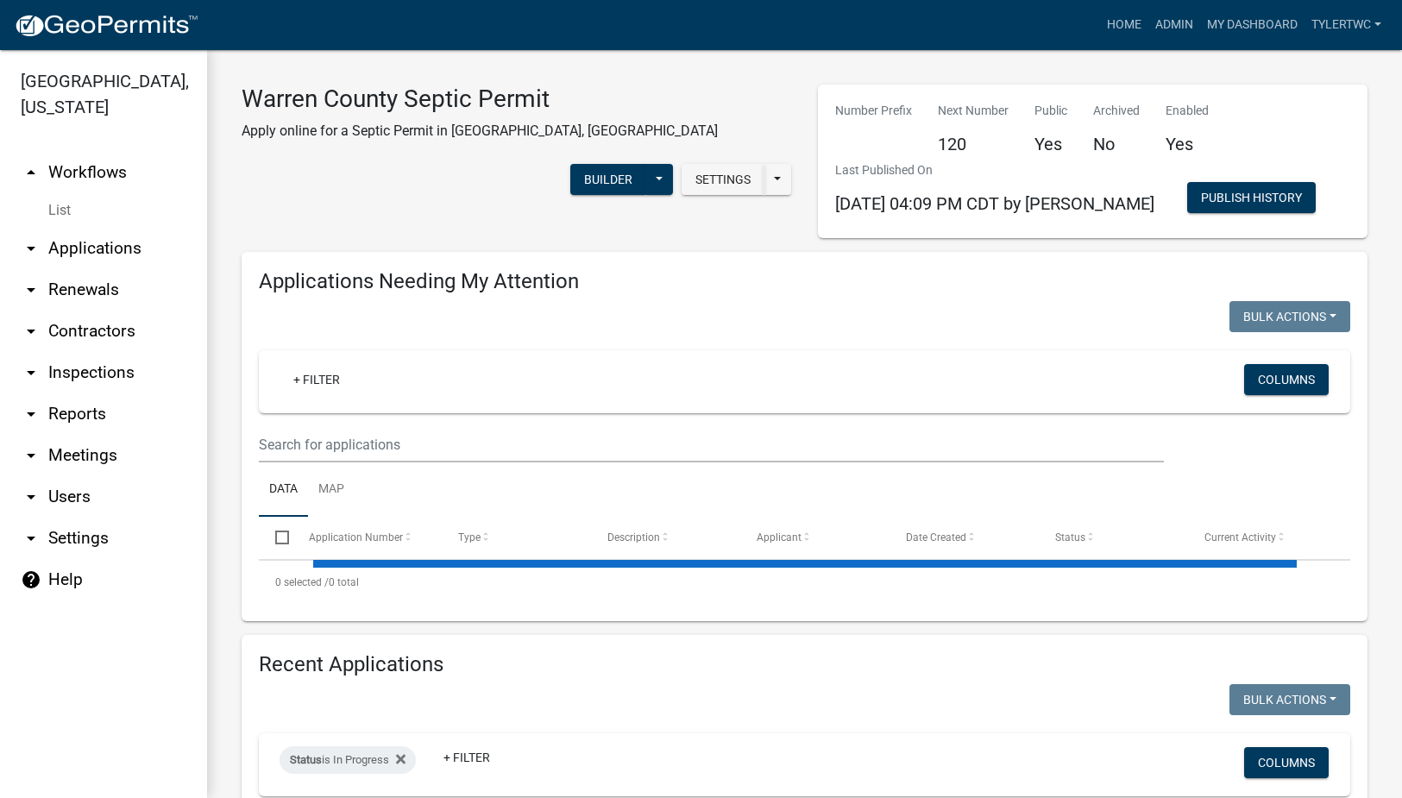
select select "2: 50"
select select "3: 100"
